Goal: Check status: Check status

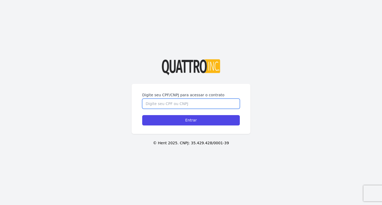
click at [172, 99] on input "Digite seu CPF/CNPJ para acessar o contrato" at bounding box center [191, 104] width 98 height 10
type input "46247008805"
click at [142, 115] on input "Entrar" at bounding box center [191, 120] width 98 height 10
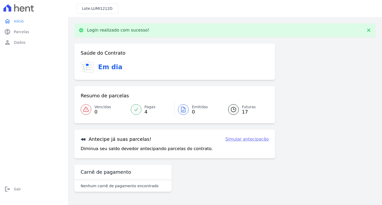
click at [244, 110] on span "17" at bounding box center [249, 112] width 14 height 4
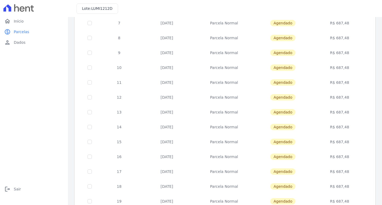
scroll to position [11, 0]
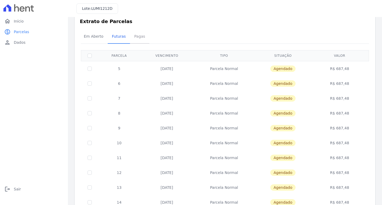
click at [140, 36] on span "Pagas" at bounding box center [139, 36] width 17 height 11
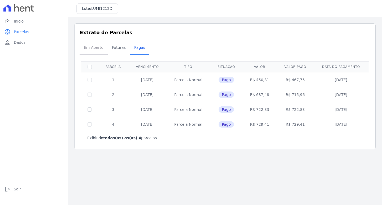
click at [99, 44] on span "Em Aberto" at bounding box center [94, 47] width 26 height 11
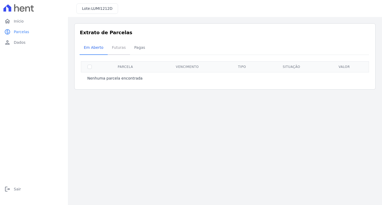
click at [112, 48] on span "Futuras" at bounding box center [119, 47] width 20 height 11
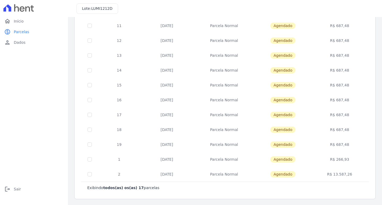
scroll to position [144, 0]
drag, startPoint x: 333, startPoint y: 174, endPoint x: 347, endPoint y: 175, distance: 14.1
click at [347, 175] on td "R$ 13.587,26" at bounding box center [339, 173] width 56 height 15
copy td "13.587,26"
